Goal: Task Accomplishment & Management: Use online tool/utility

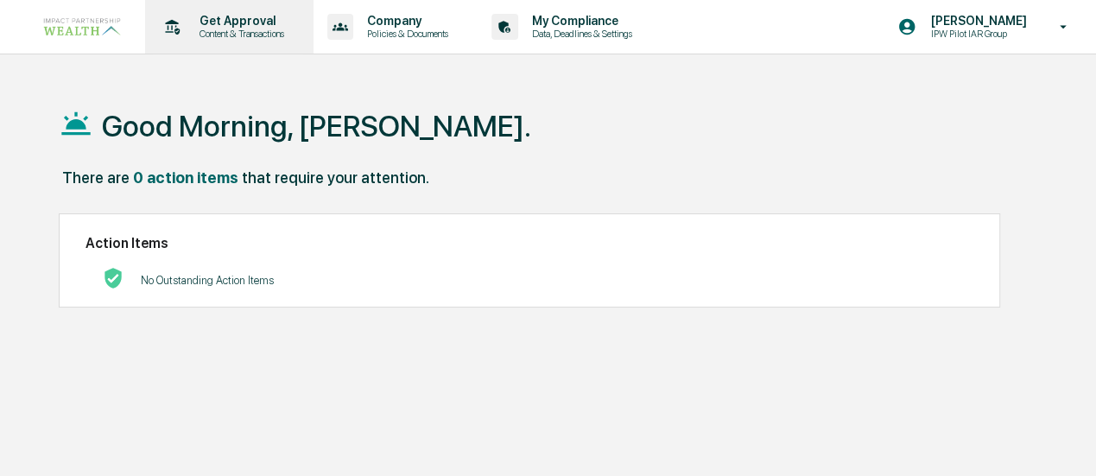
click at [230, 16] on p "Get Approval" at bounding box center [239, 21] width 107 height 14
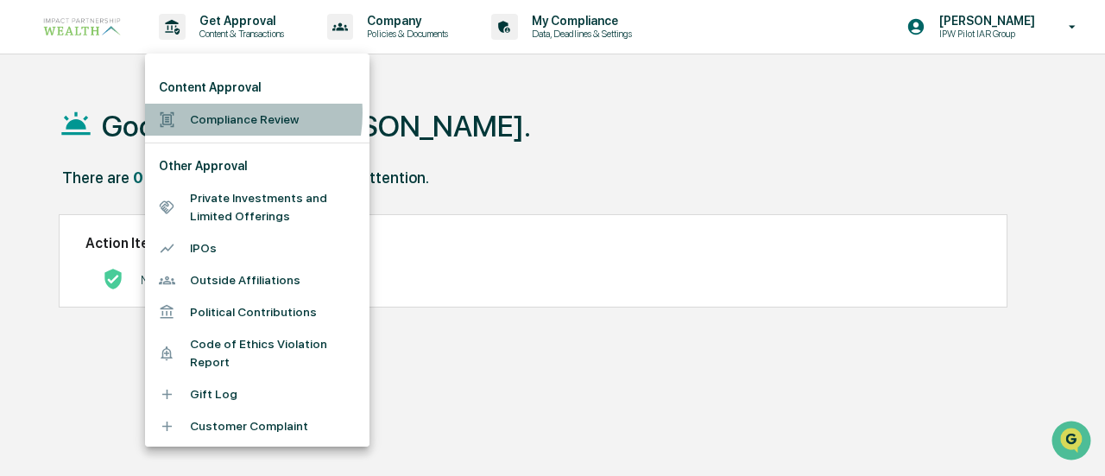
click at [213, 113] on li "Compliance Review" at bounding box center [257, 120] width 224 height 32
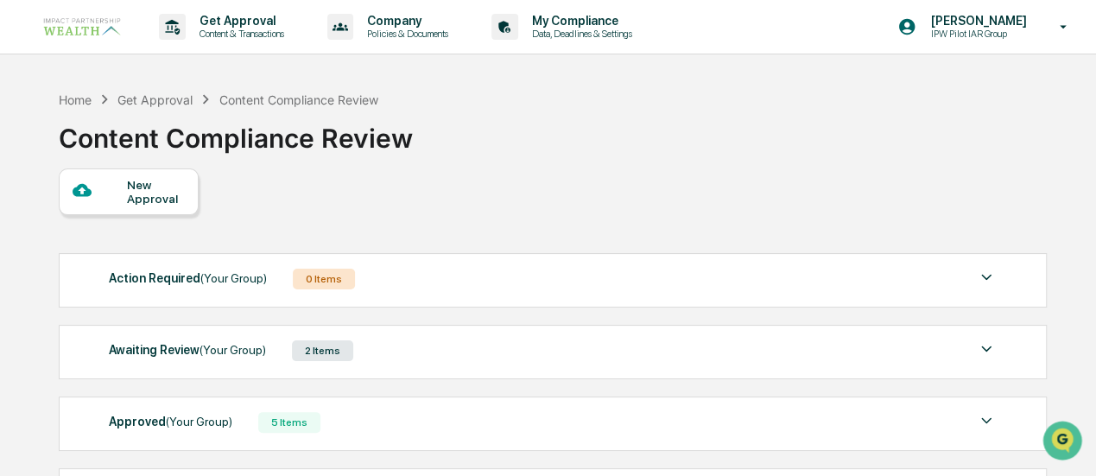
click at [199, 344] on span "(Your Group)" at bounding box center [232, 350] width 66 height 14
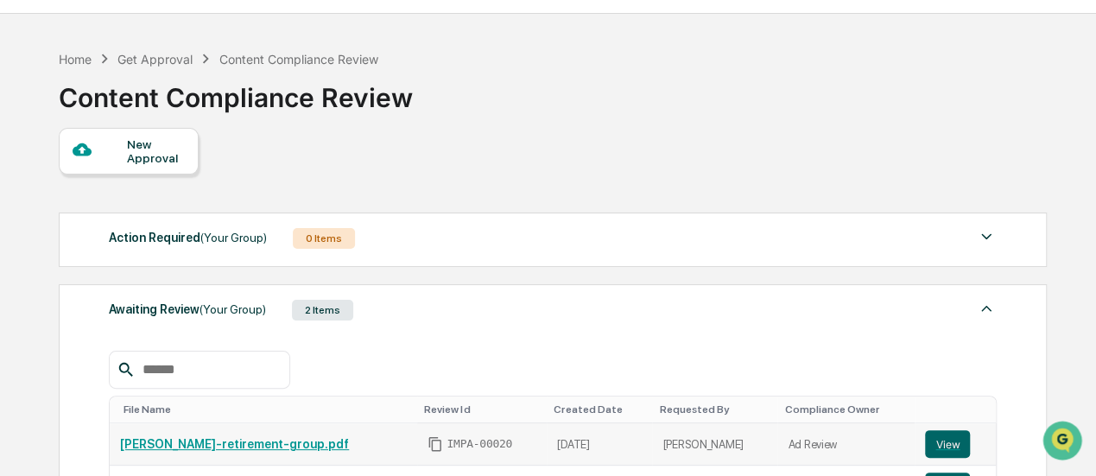
scroll to position [173, 0]
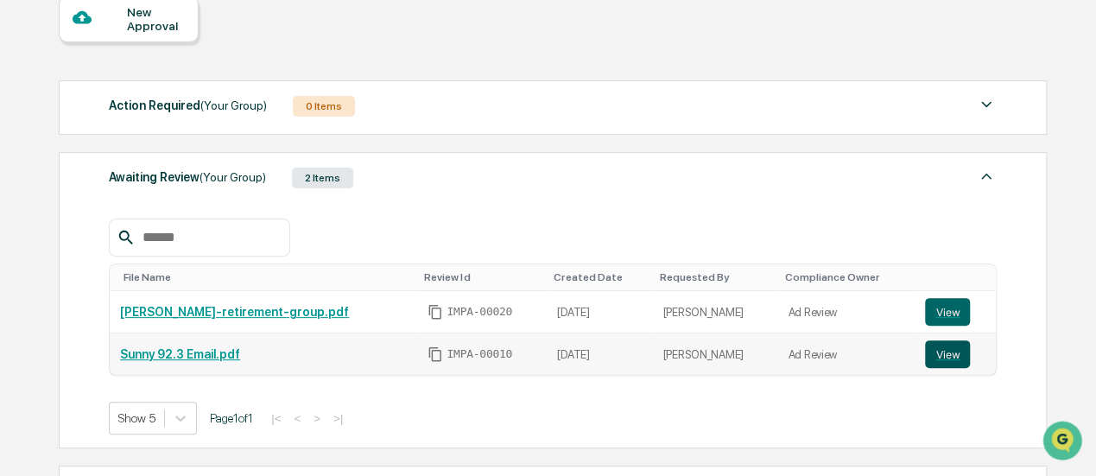
click at [939, 352] on button "View" at bounding box center [947, 354] width 45 height 28
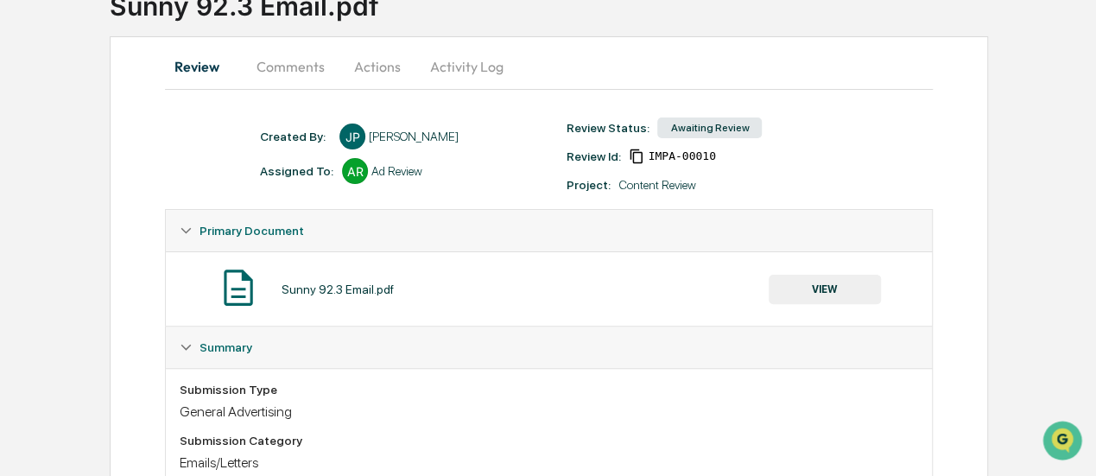
scroll to position [173, 0]
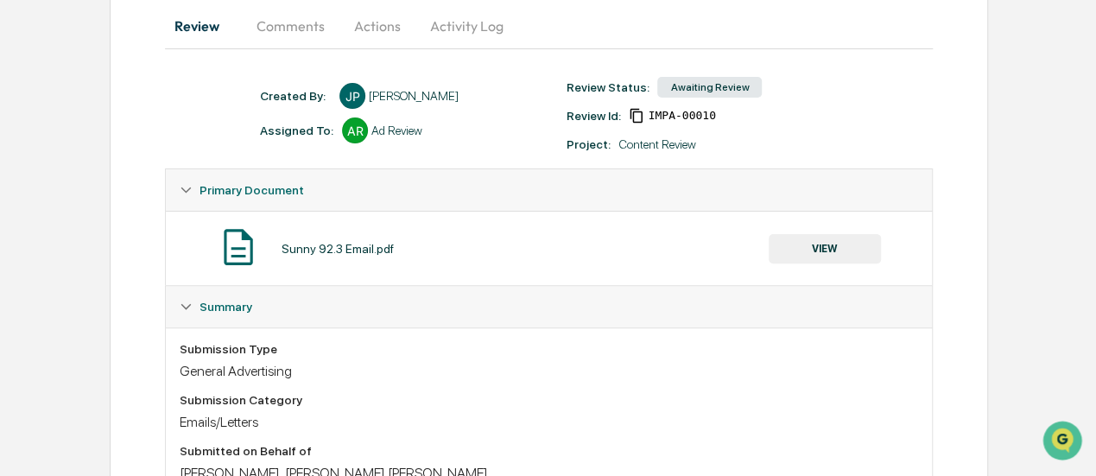
click at [384, 28] on button "Actions" at bounding box center [377, 25] width 78 height 41
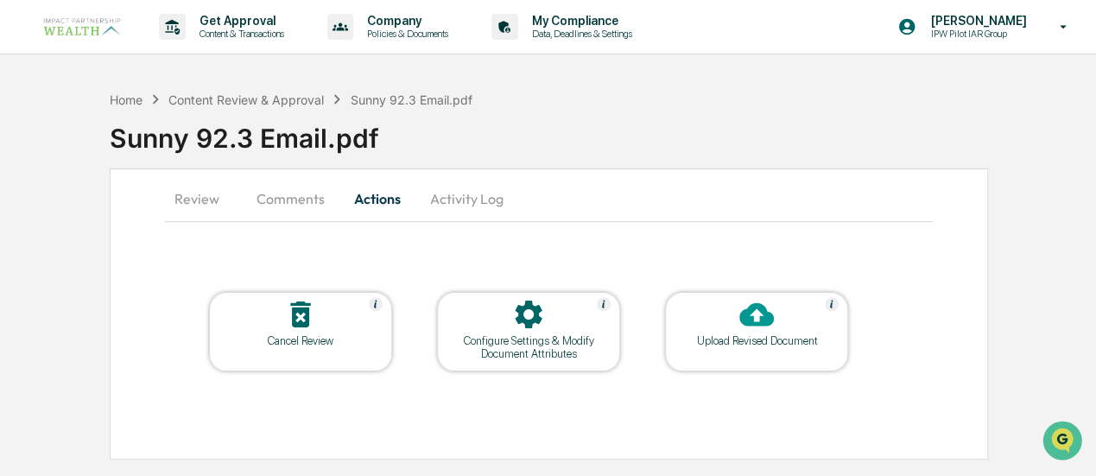
scroll to position [0, 0]
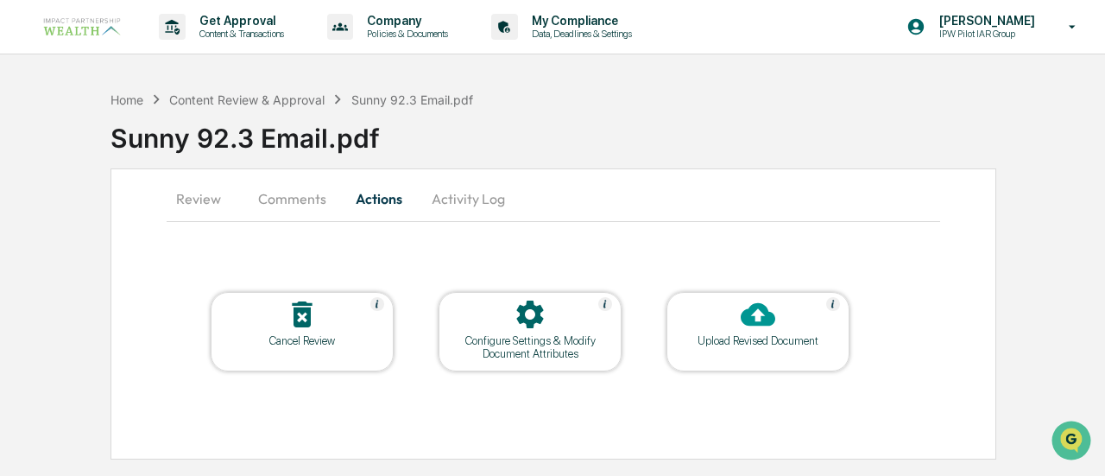
click at [445, 203] on button "Activity Log" at bounding box center [468, 198] width 101 height 41
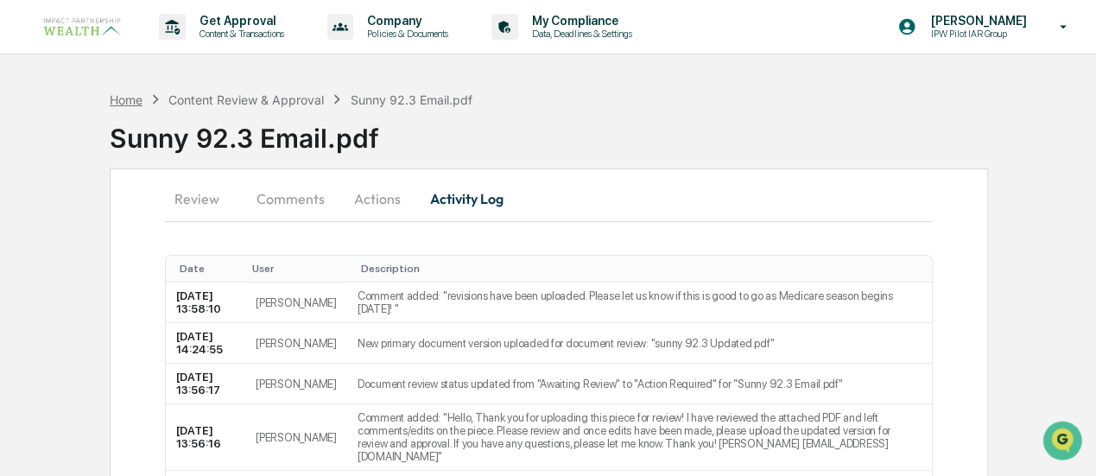
click at [133, 94] on div "Home" at bounding box center [126, 99] width 33 height 15
